Goal: Task Accomplishment & Management: Manage account settings

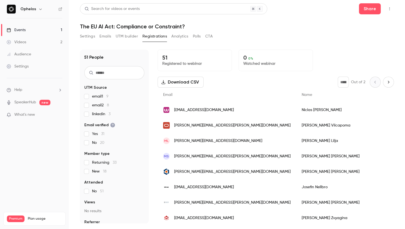
click at [226, 128] on span "[PERSON_NAME][EMAIL_ADDRESS][PERSON_NAME][DOMAIN_NAME]" at bounding box center [232, 126] width 117 height 6
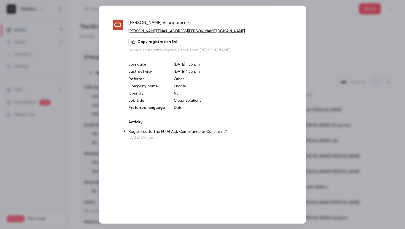
click at [329, 72] on div at bounding box center [202, 114] width 405 height 229
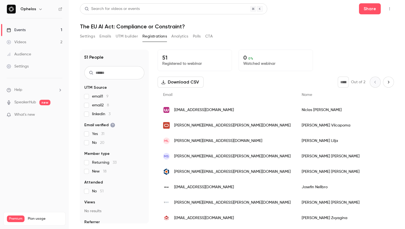
click at [215, 115] on div "[EMAIL_ADDRESS][DOMAIN_NAME]" at bounding box center [227, 109] width 139 height 15
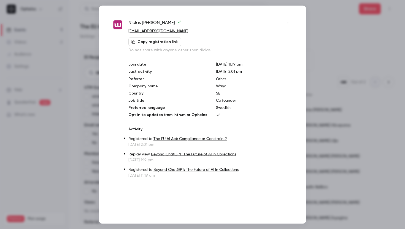
click at [320, 110] on div at bounding box center [202, 114] width 405 height 229
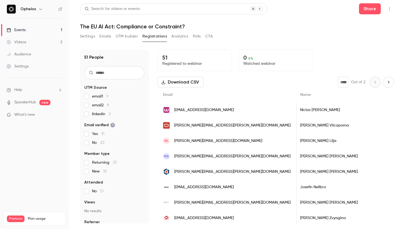
scroll to position [0, 5]
click at [224, 127] on span "[PERSON_NAME][EMAIL_ADDRESS][PERSON_NAME][DOMAIN_NAME]" at bounding box center [232, 126] width 117 height 6
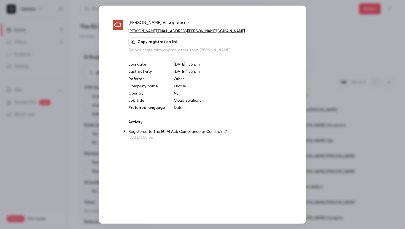
click at [354, 112] on div at bounding box center [202, 114] width 405 height 229
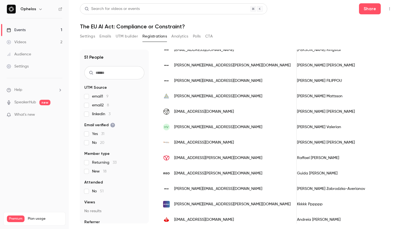
scroll to position [0, 0]
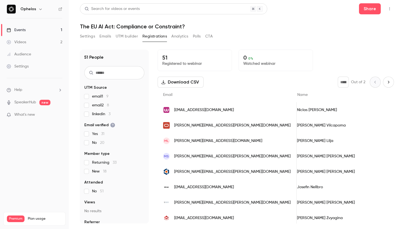
click at [202, 126] on span "[PERSON_NAME][EMAIL_ADDRESS][PERSON_NAME][DOMAIN_NAME]" at bounding box center [232, 126] width 117 height 6
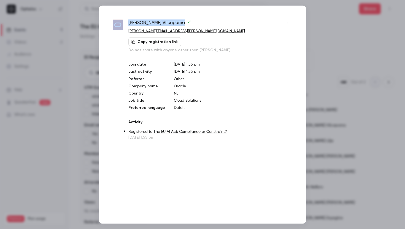
drag, startPoint x: 168, startPoint y: 21, endPoint x: 118, endPoint y: 21, distance: 50.4
click at [118, 21] on div "Emerson Vilcapoma [EMAIL_ADDRESS][PERSON_NAME][DOMAIN_NAME] Copy registration l…" at bounding box center [203, 79] width 180 height 121
copy div "[PERSON_NAME]"
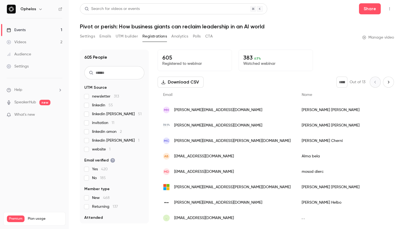
click at [35, 32] on link "Events 1" at bounding box center [34, 30] width 69 height 12
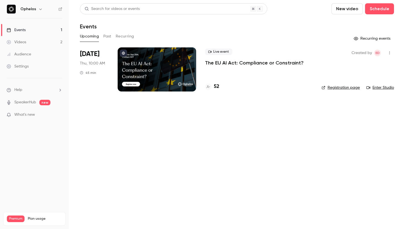
click at [230, 65] on p "The EU AI Act: Compliance or Constraint?" at bounding box center [254, 63] width 99 height 7
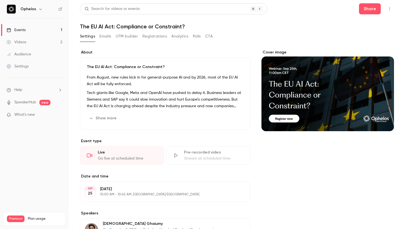
click at [153, 33] on button "Registrations" at bounding box center [154, 36] width 25 height 9
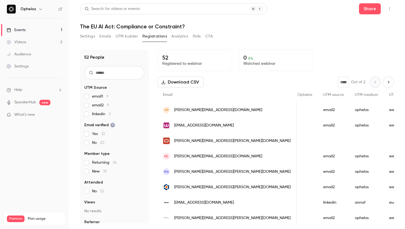
scroll to position [0, 640]
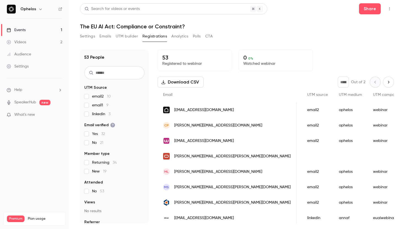
scroll to position [0, 640]
